Goal: Task Accomplishment & Management: Manage account settings

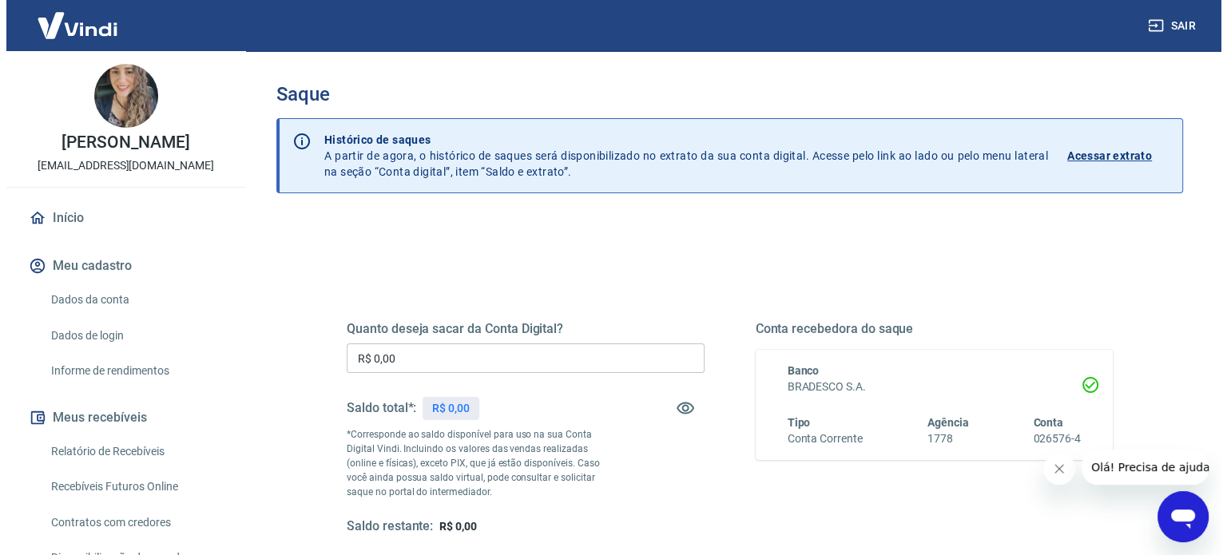
scroll to position [32, 0]
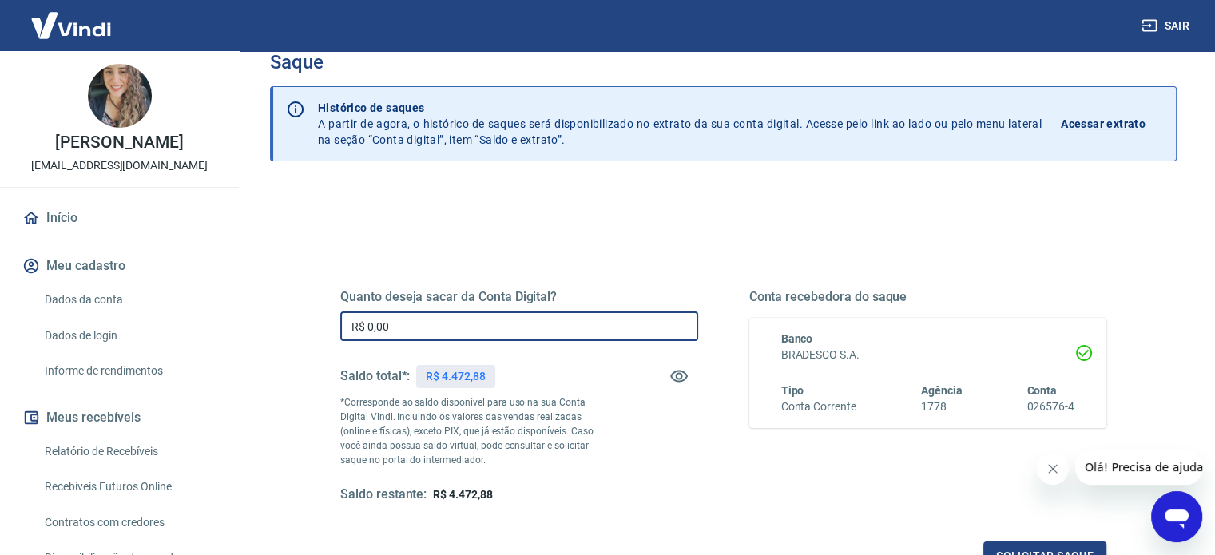
click at [425, 320] on input "R$ 0,00" at bounding box center [519, 327] width 358 height 30
type input "R$ 4.472,88"
click at [1028, 550] on button "Solicitar saque" at bounding box center [1045, 557] width 123 height 30
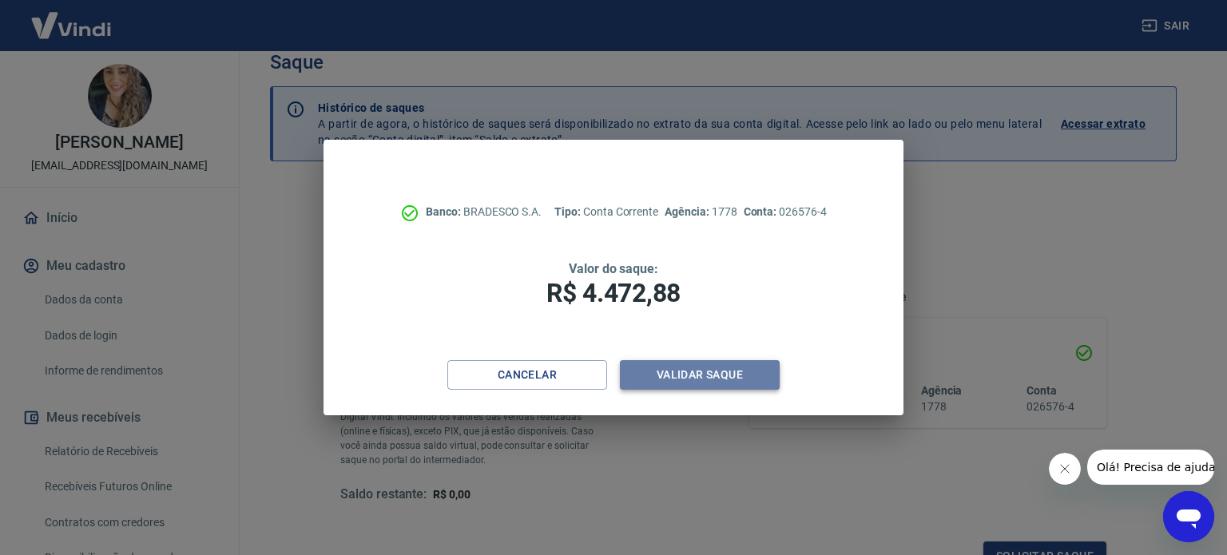
click at [719, 384] on button "Validar saque" at bounding box center [700, 375] width 160 height 30
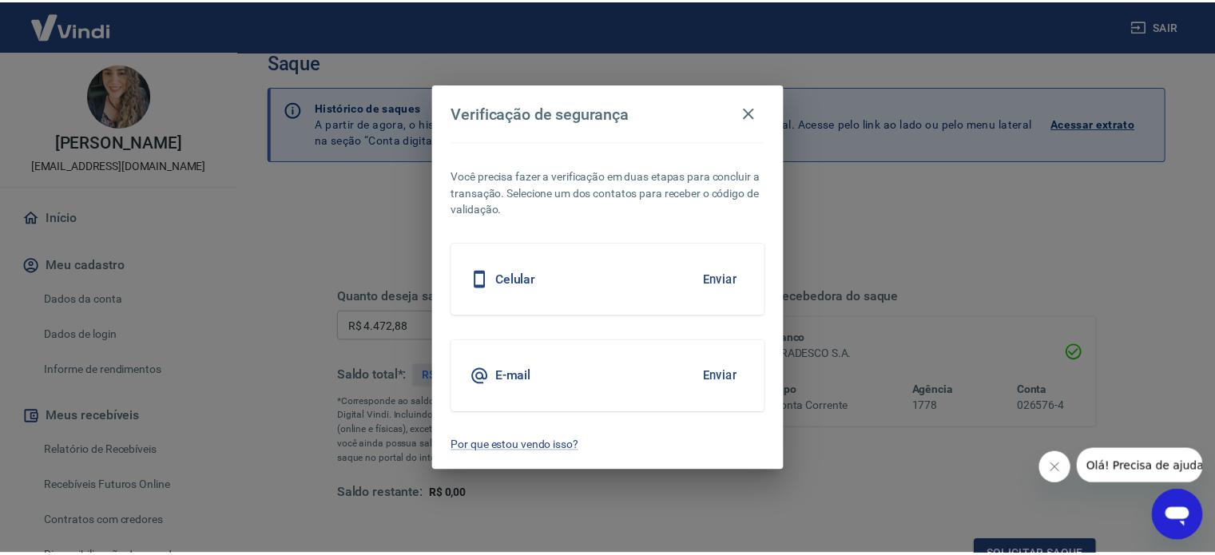
scroll to position [47, 0]
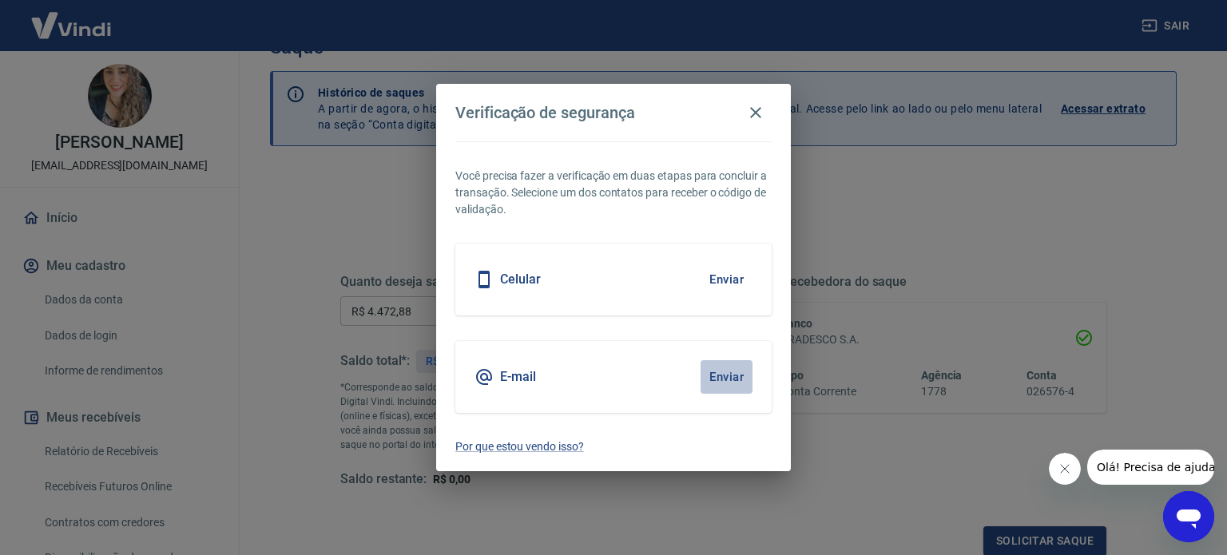
click at [719, 384] on button "Enviar" at bounding box center [727, 377] width 52 height 34
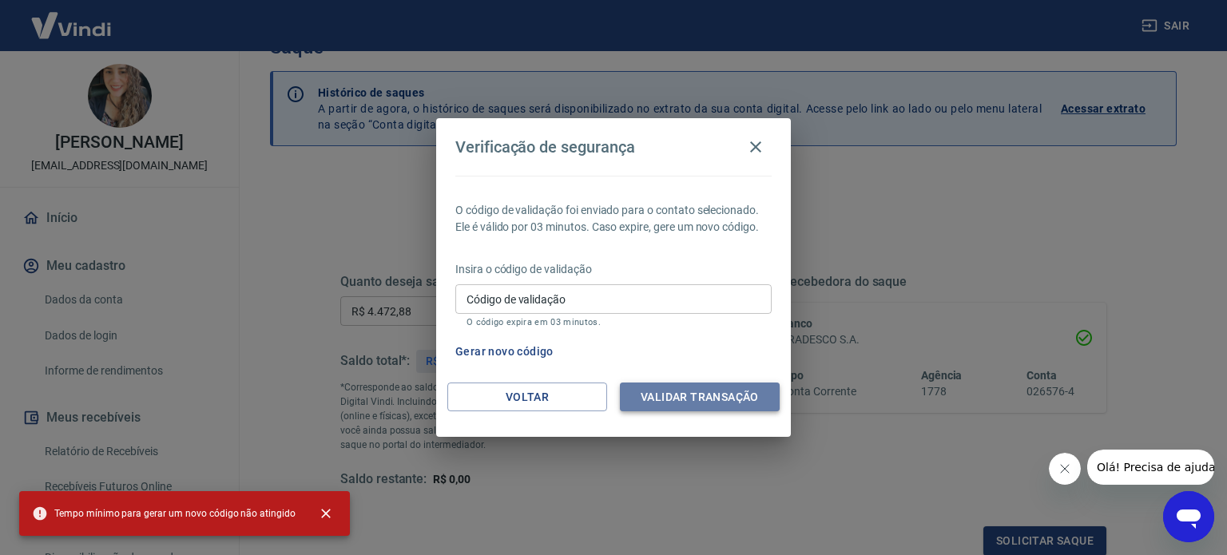
click at [674, 395] on button "Validar transação" at bounding box center [700, 398] width 160 height 30
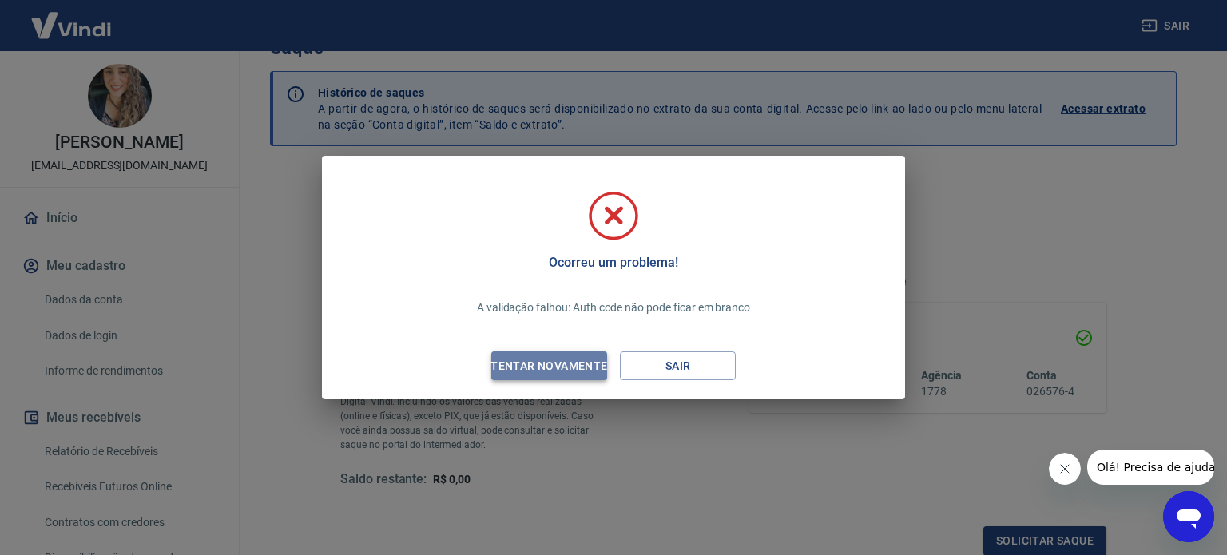
click at [553, 364] on div "Tentar novamente" at bounding box center [548, 366] width 155 height 20
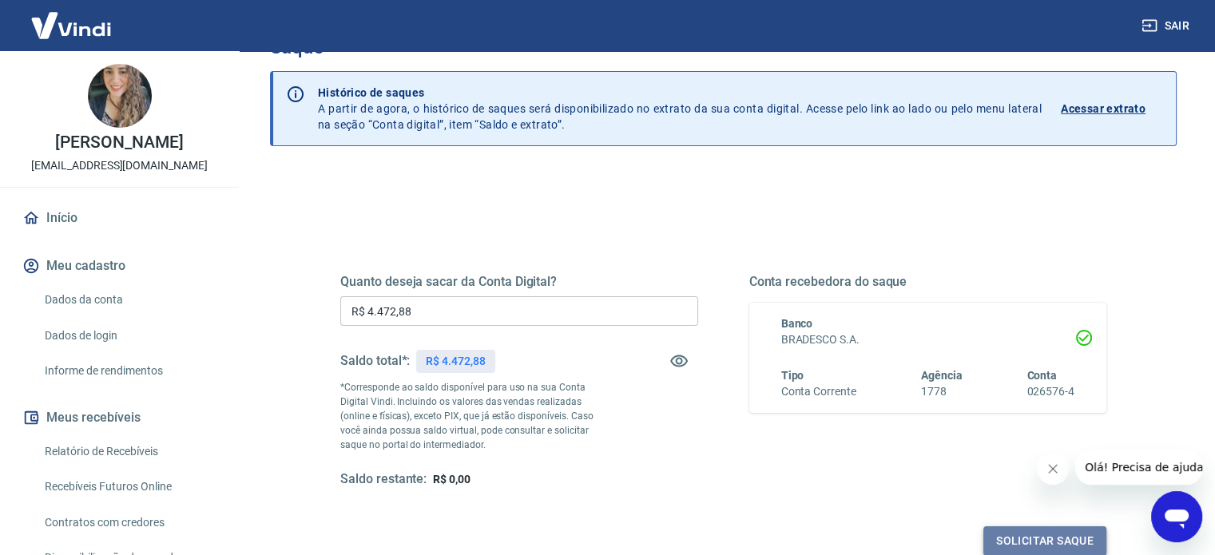
click at [1004, 531] on button "Solicitar saque" at bounding box center [1045, 542] width 123 height 30
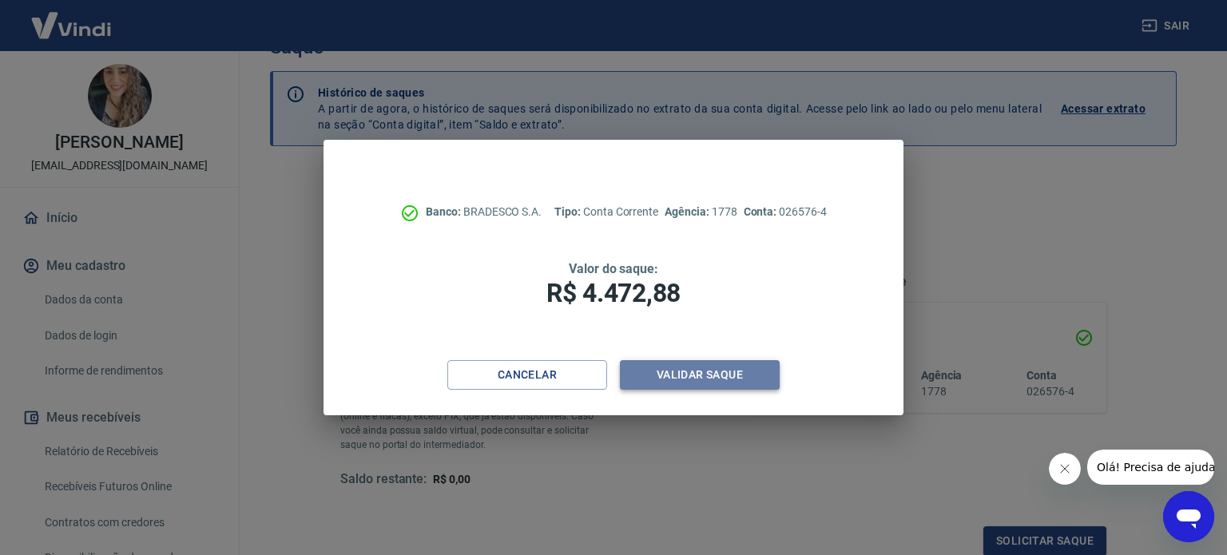
click at [692, 384] on button "Validar saque" at bounding box center [700, 375] width 160 height 30
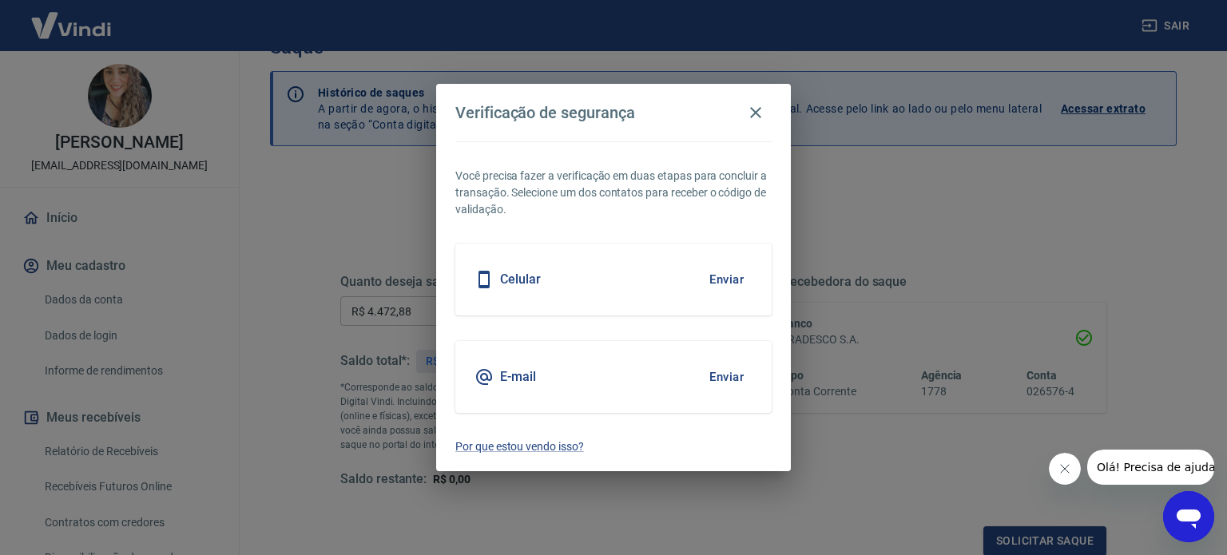
click at [672, 367] on div "E-mail Enviar" at bounding box center [614, 377] width 316 height 72
click at [722, 388] on button "Enviar" at bounding box center [727, 377] width 52 height 34
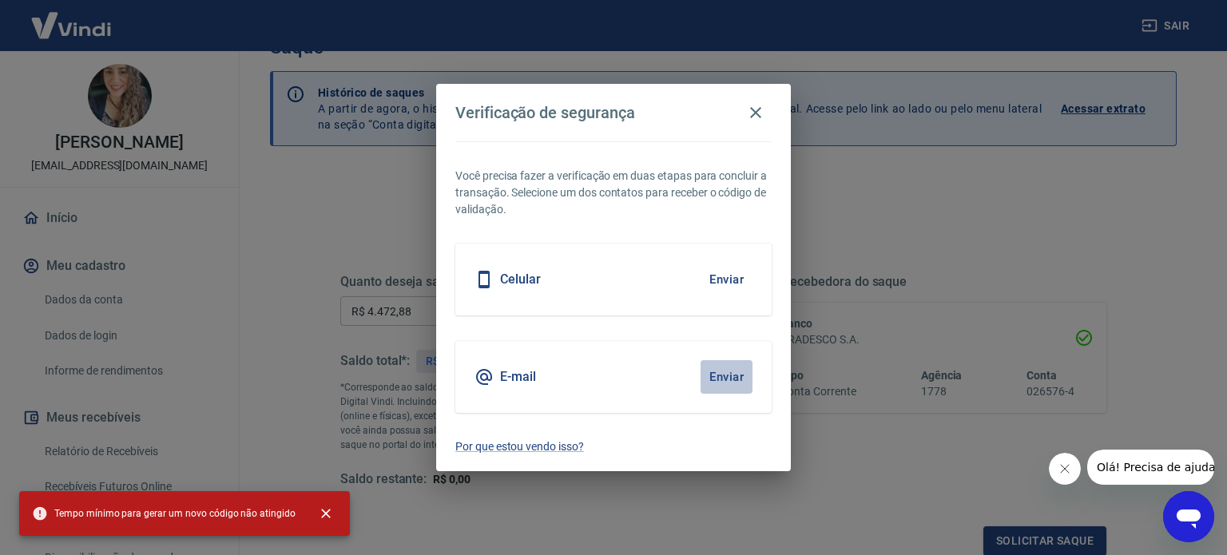
click at [727, 374] on button "Enviar" at bounding box center [727, 377] width 52 height 34
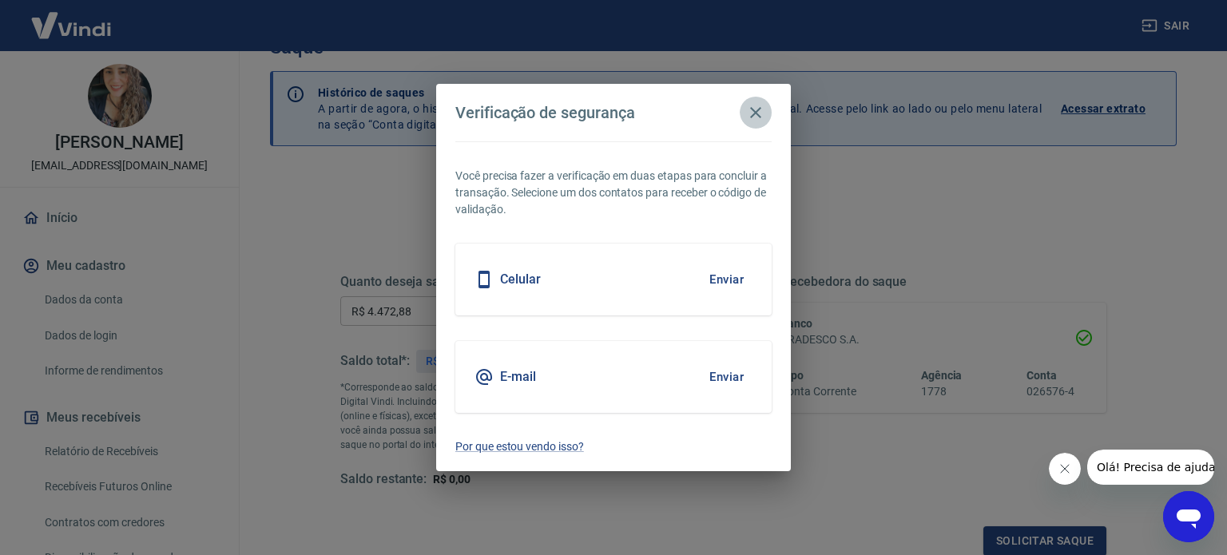
click at [749, 124] on button "button" at bounding box center [756, 113] width 32 height 32
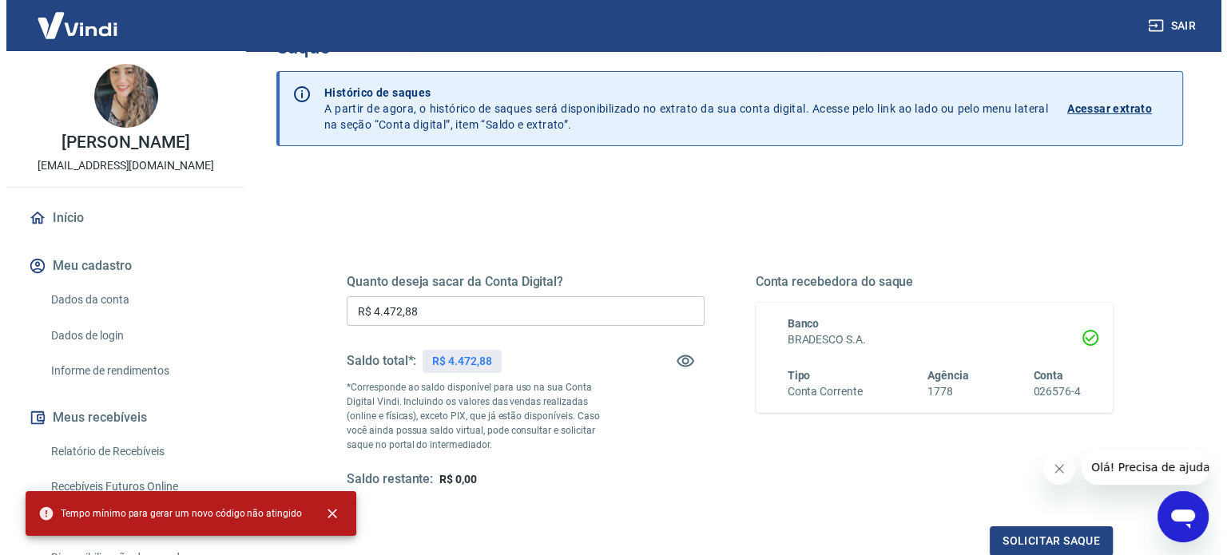
scroll to position [233, 0]
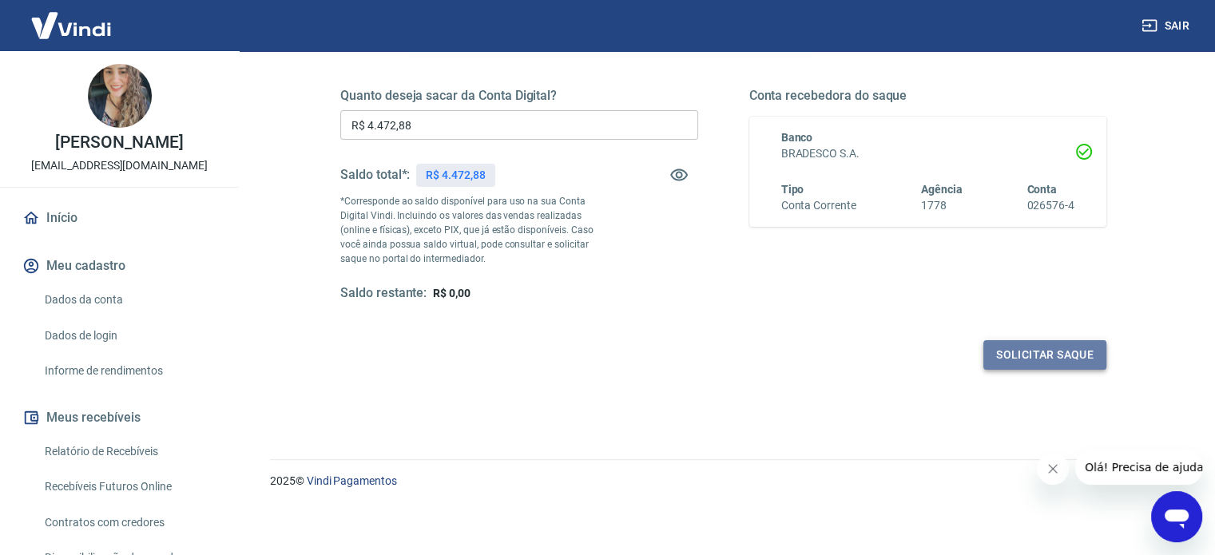
click at [1073, 344] on button "Solicitar saque" at bounding box center [1045, 355] width 123 height 30
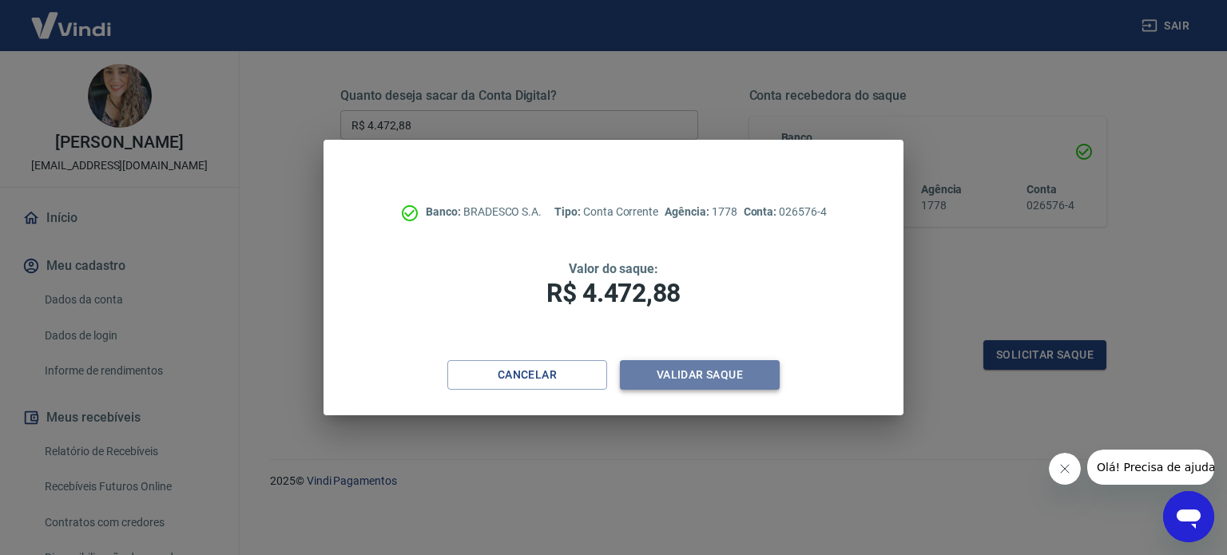
click at [686, 379] on button "Validar saque" at bounding box center [700, 375] width 160 height 30
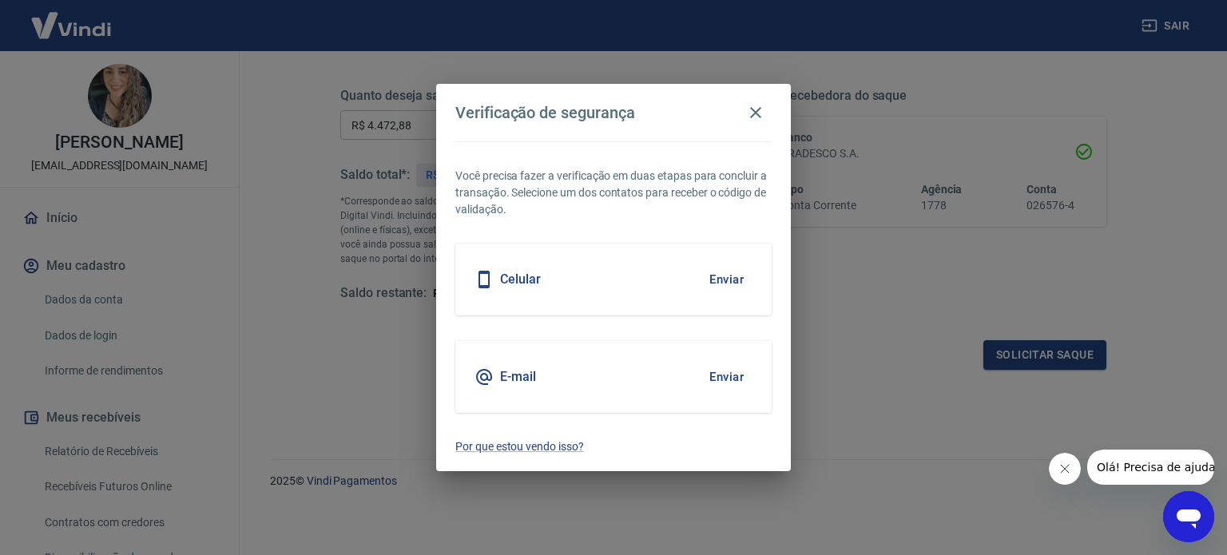
click at [678, 368] on div "E-mail Enviar" at bounding box center [614, 377] width 316 height 72
click at [702, 373] on button "Enviar" at bounding box center [727, 377] width 52 height 34
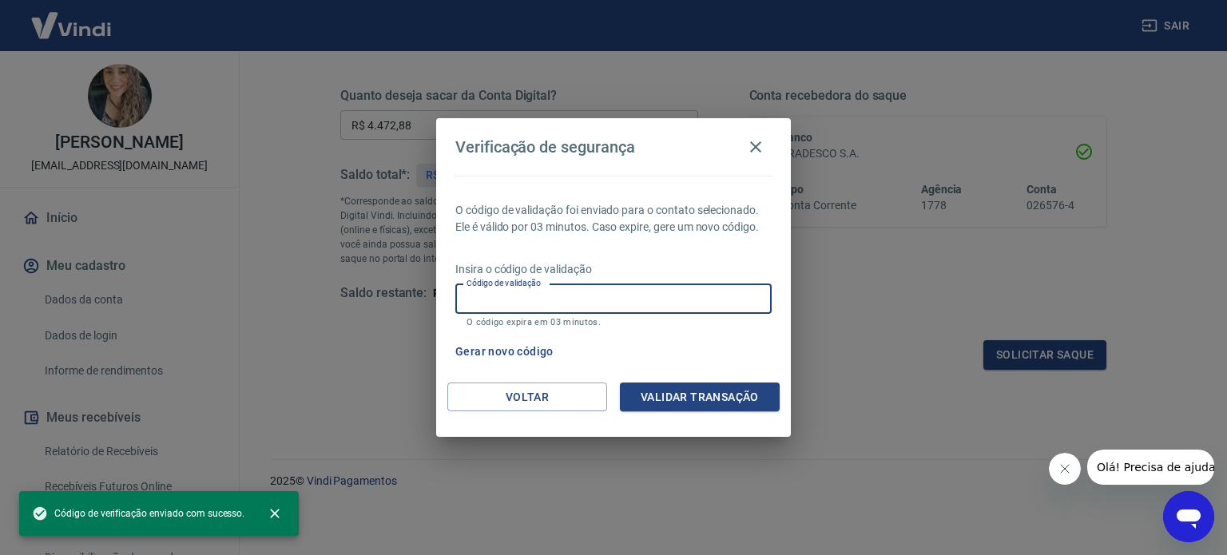
click at [662, 288] on input "Código de validação" at bounding box center [614, 299] width 316 height 30
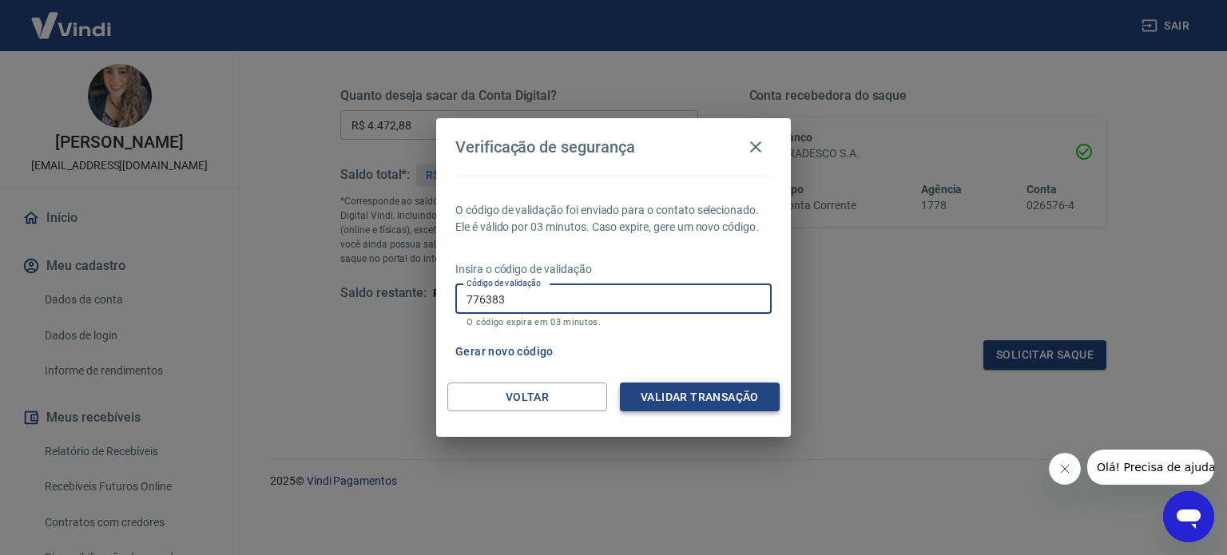
type input "776383"
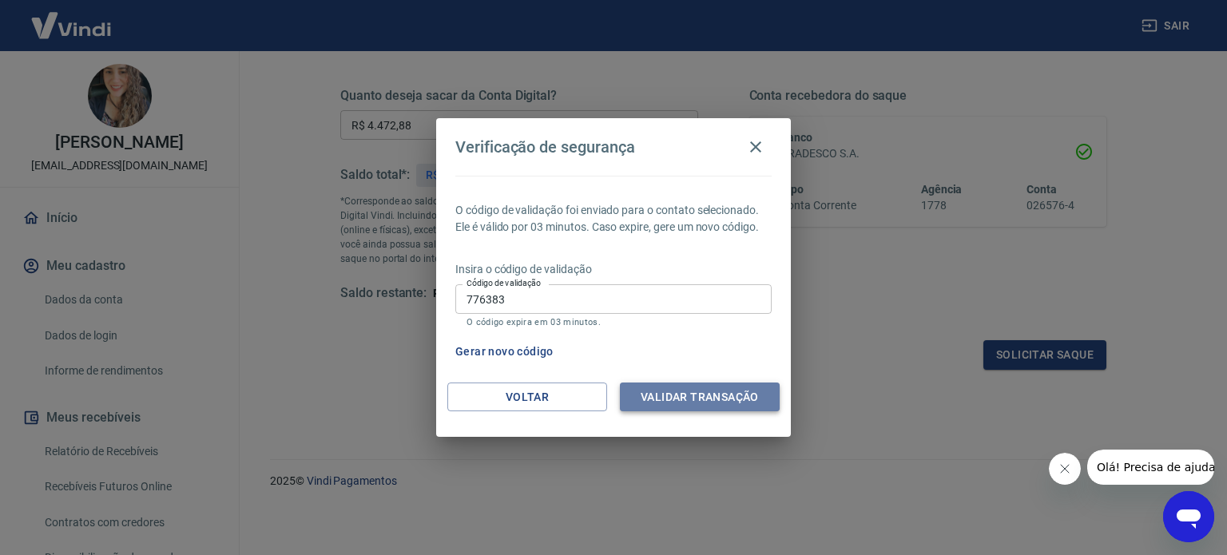
click at [660, 383] on button "Validar transação" at bounding box center [700, 398] width 160 height 30
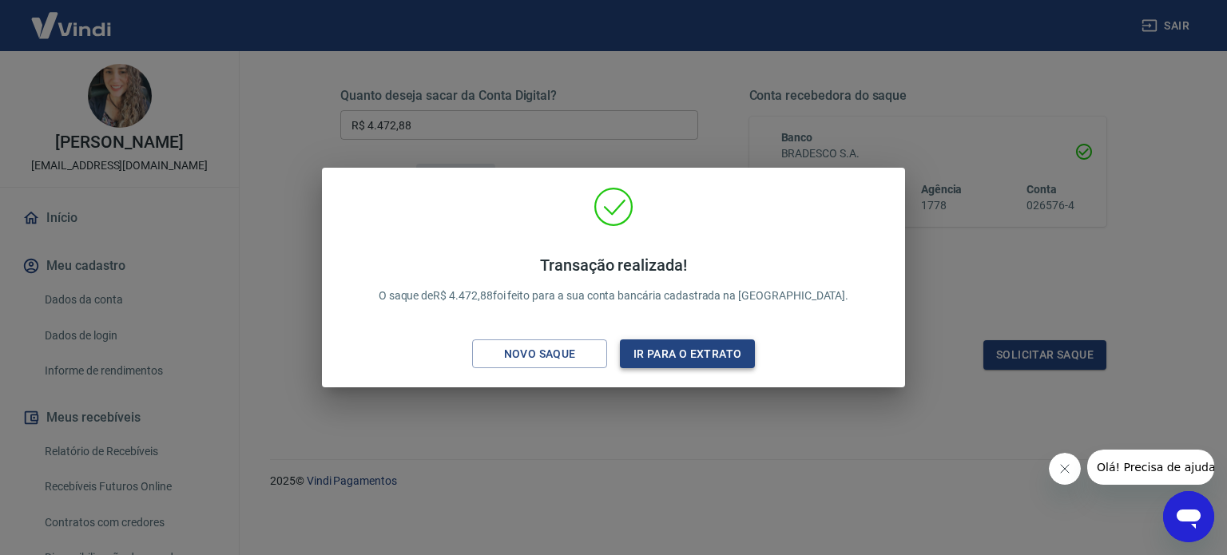
click at [662, 351] on button "Ir para o extrato" at bounding box center [687, 355] width 135 height 30
